Goal: Information Seeking & Learning: Learn about a topic

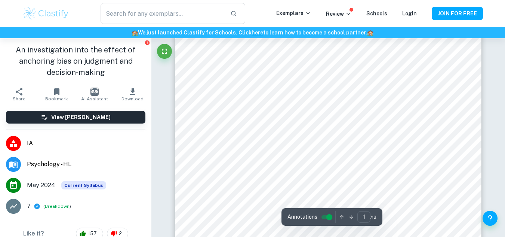
scroll to position [68, 0]
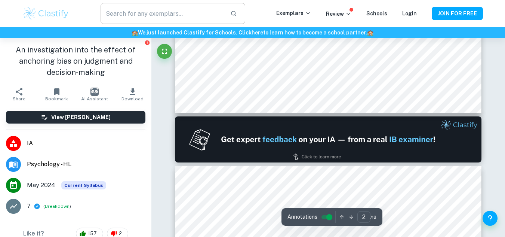
type input "1"
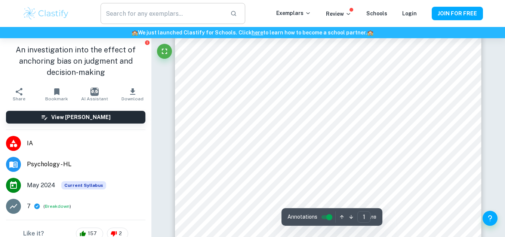
scroll to position [0, 0]
